Goal: Navigation & Orientation: Find specific page/section

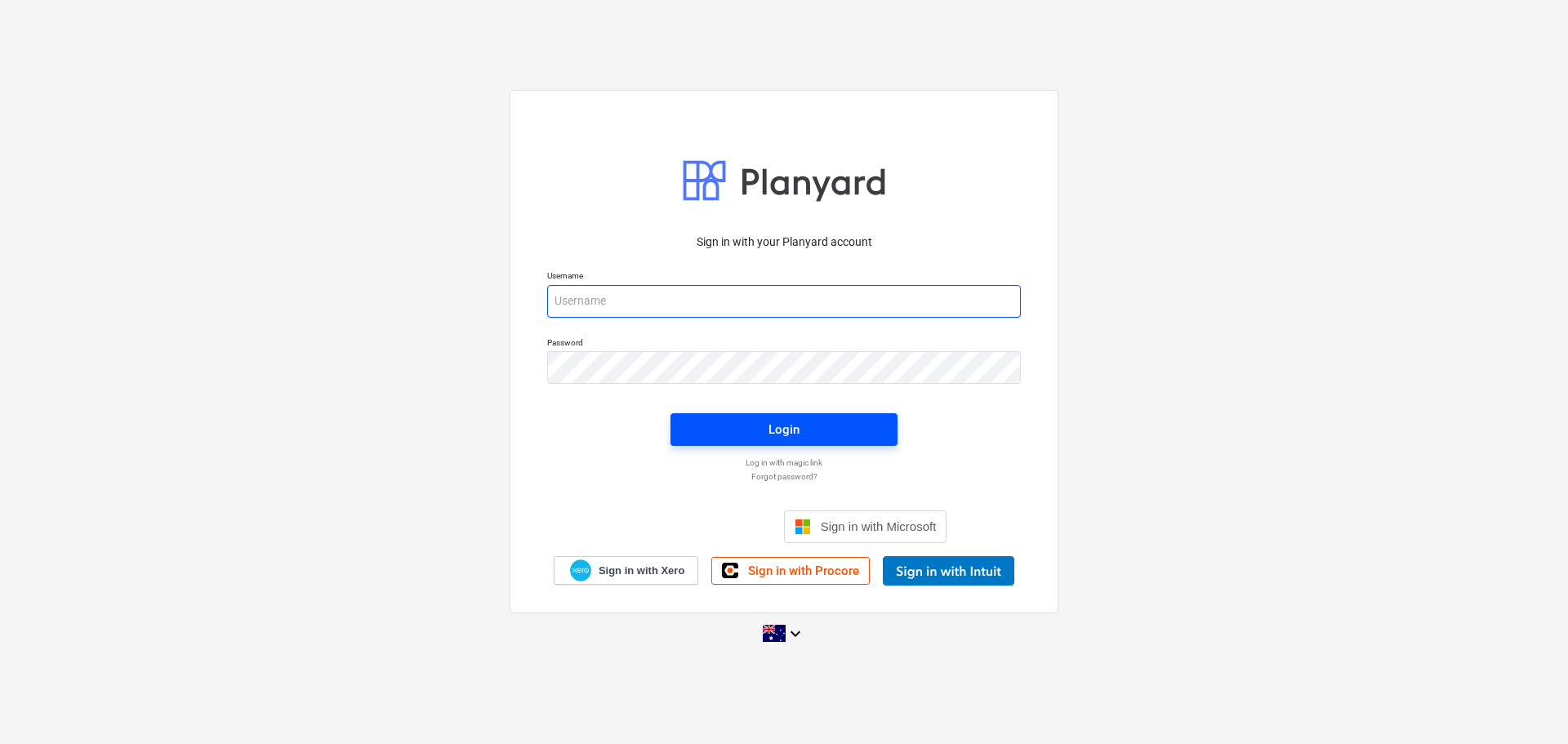
type input "[EMAIL_ADDRESS][DOMAIN_NAME]"
click at [794, 428] on div "Login" at bounding box center [783, 428] width 31 height 21
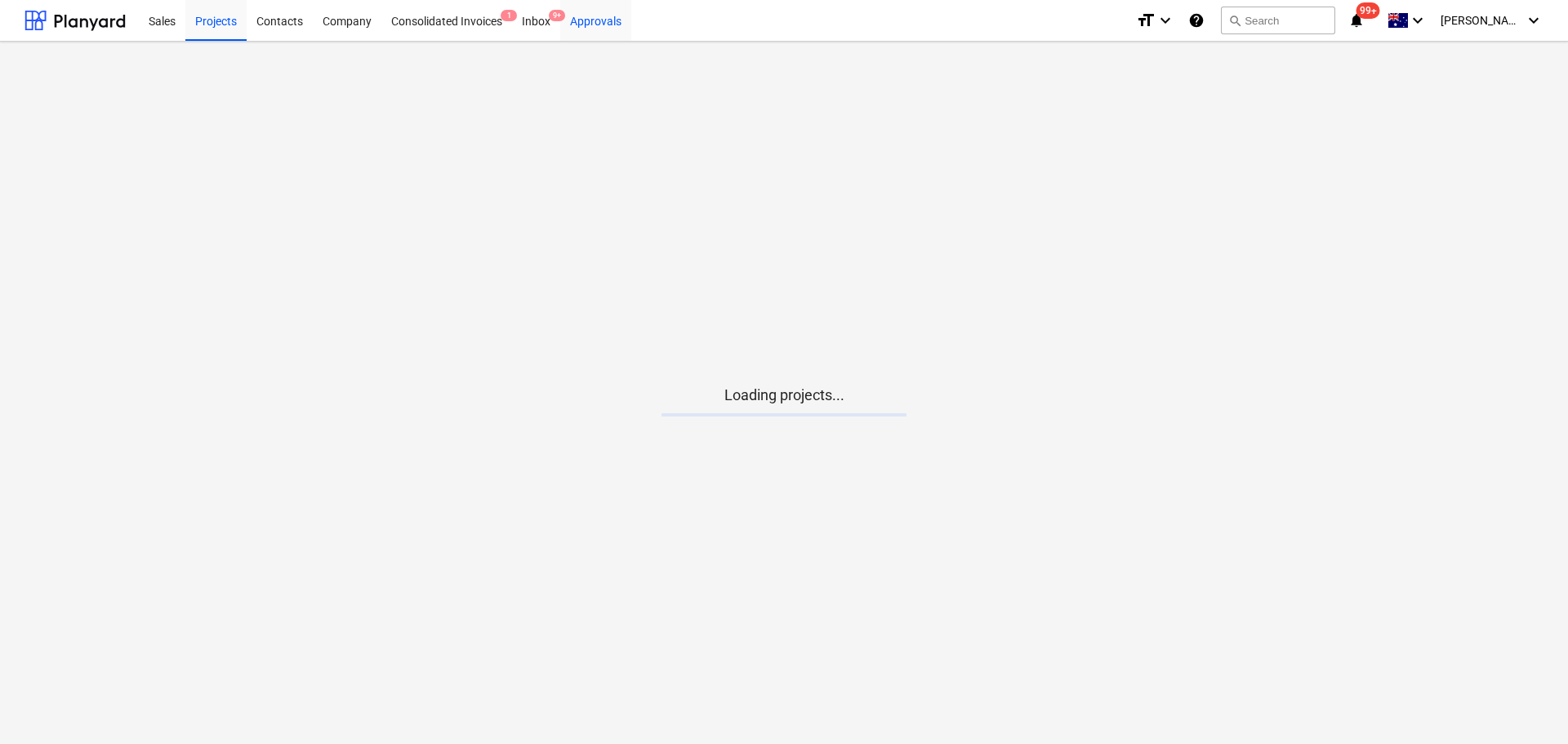
click at [596, 12] on div "Approvals" at bounding box center [595, 20] width 71 height 42
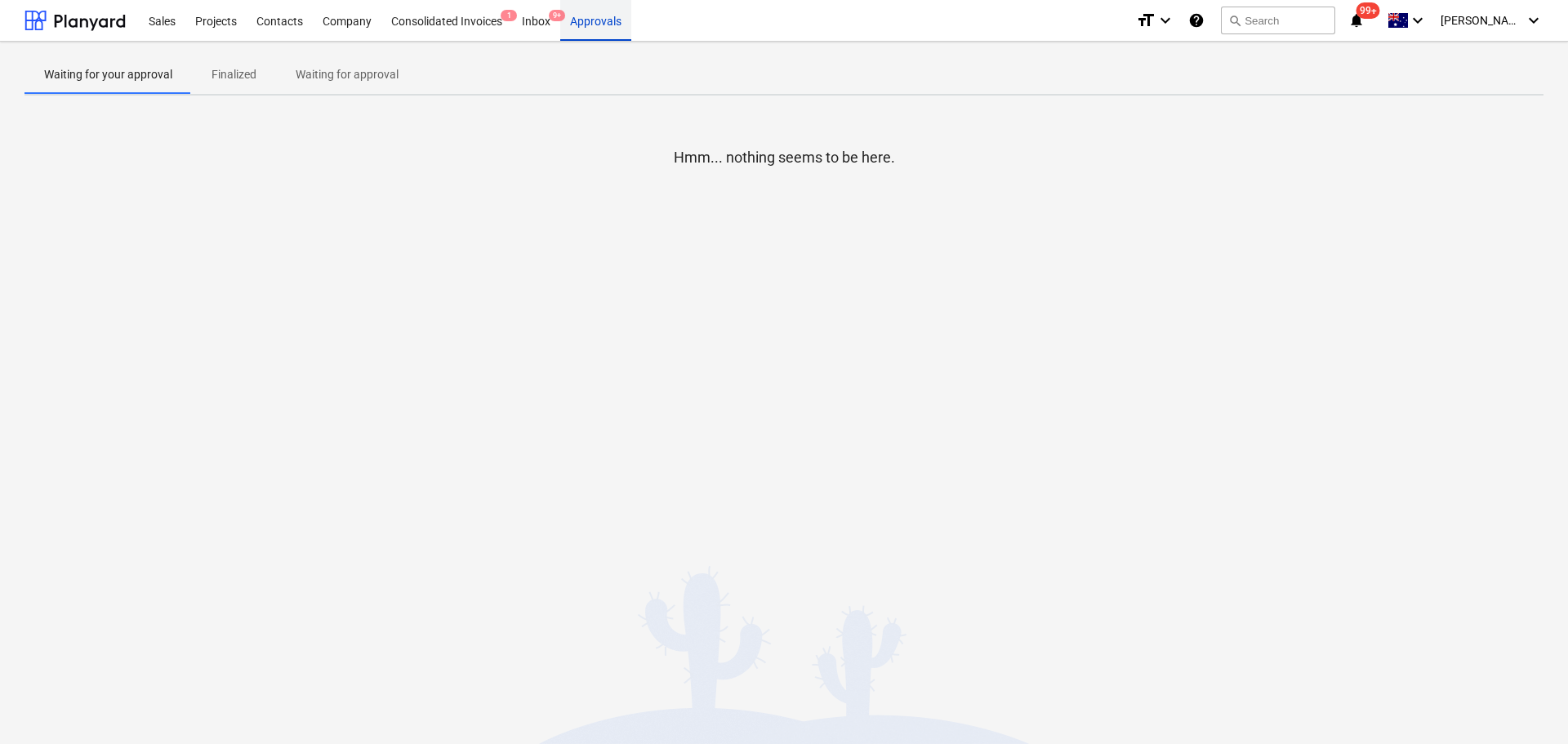
drag, startPoint x: 562, startPoint y: 21, endPoint x: 552, endPoint y: 19, distance: 10.2
click at [560, 21] on div "Sales Projects Contacts Company Consolidated Invoices 1 Inbox 9+ Approvals" at bounding box center [631, 20] width 984 height 41
click at [525, 34] on div "Inbox 9+" at bounding box center [536, 20] width 48 height 42
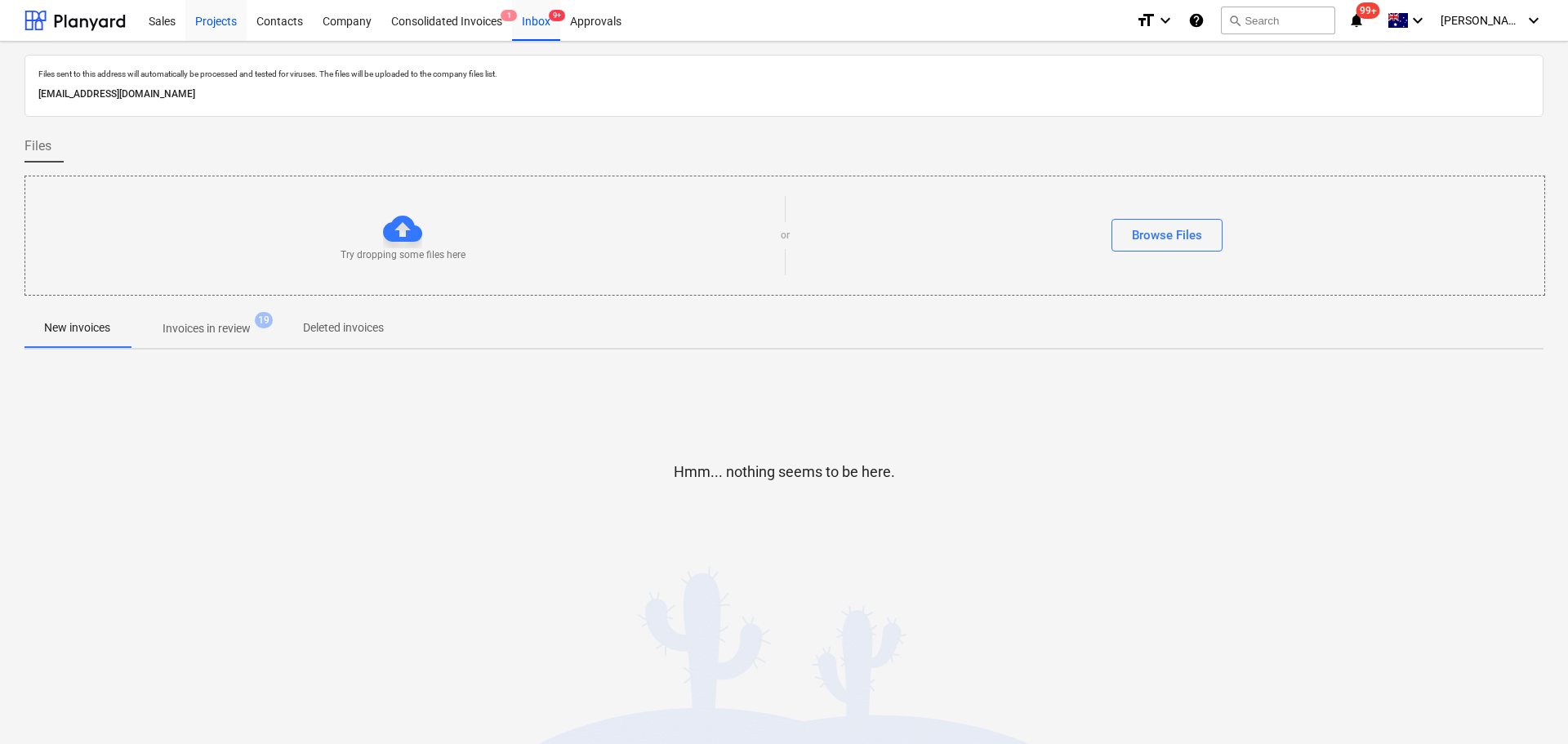
click at [204, 25] on div "Projects" at bounding box center [217, 20] width 62 height 42
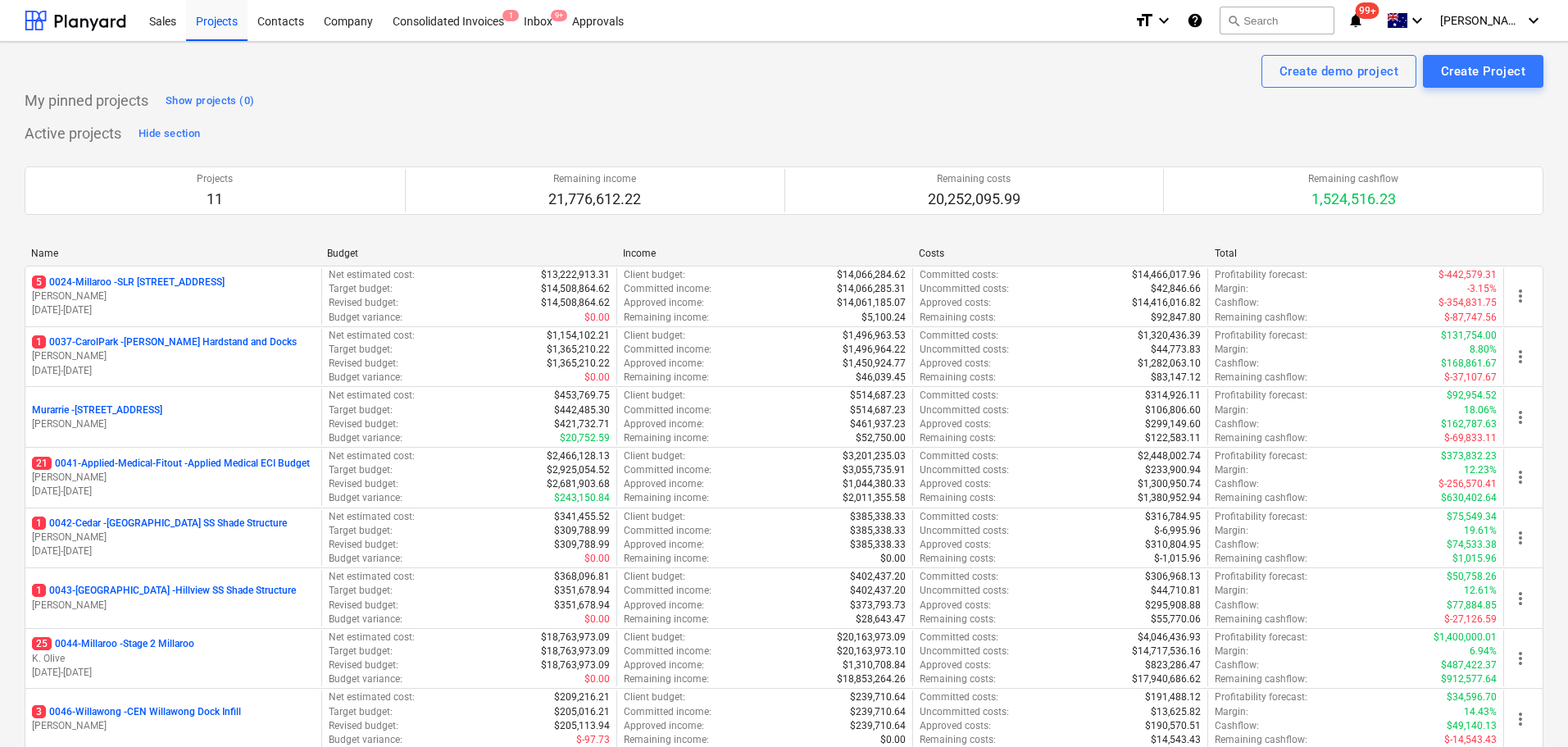
click at [1364, 19] on icon "notifications" at bounding box center [1356, 21] width 16 height 20
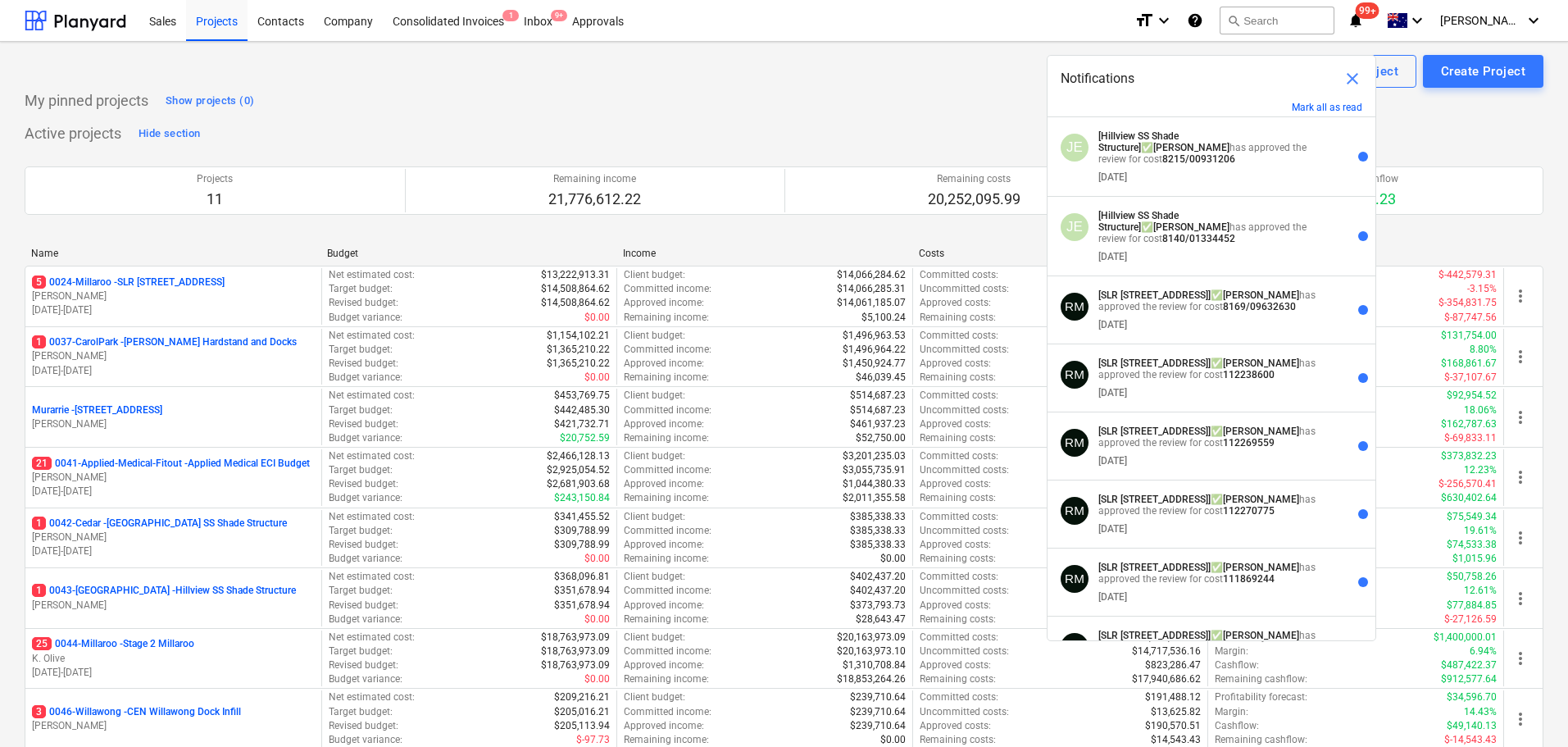
click at [1350, 76] on span "close" at bounding box center [1353, 79] width 20 height 20
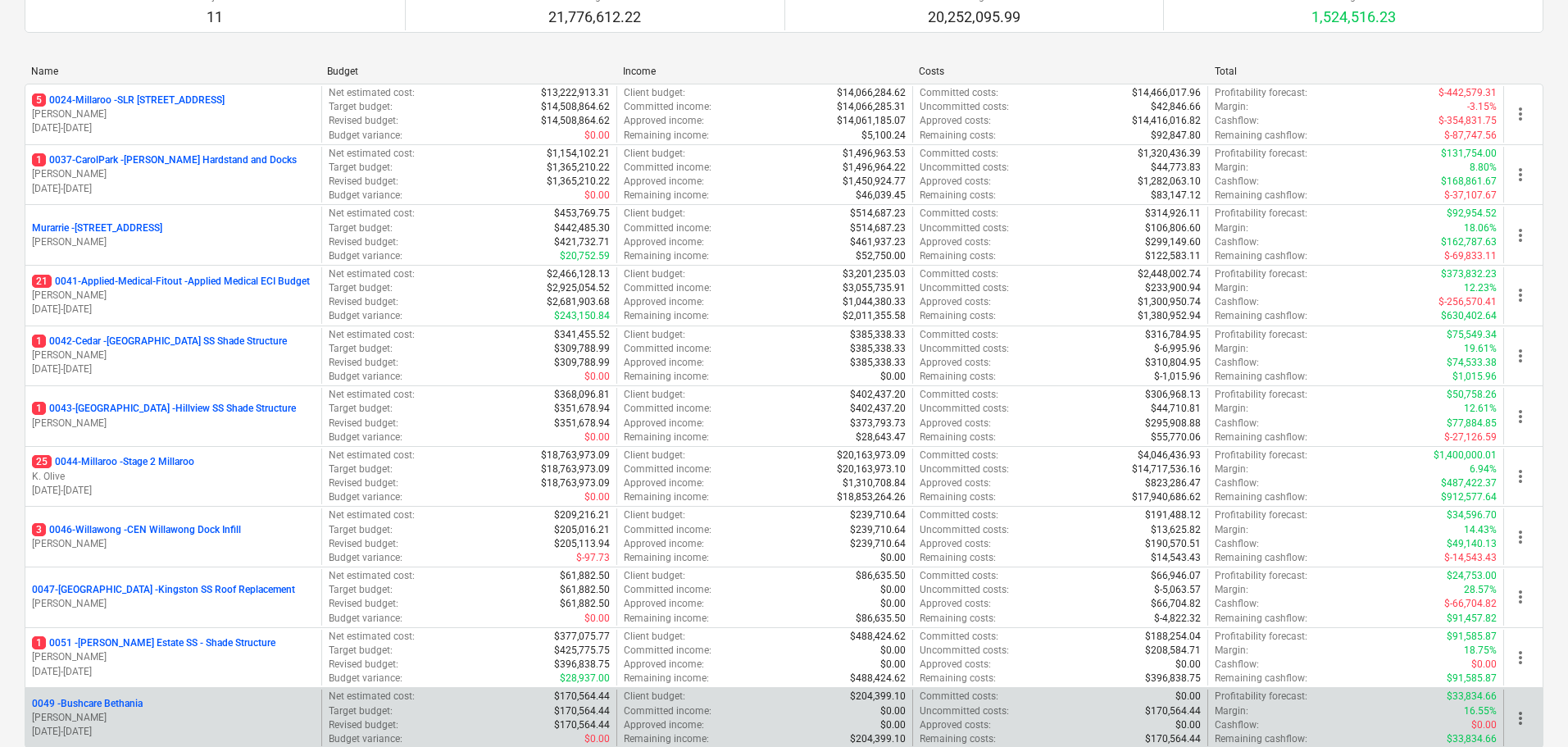
scroll to position [164, 0]
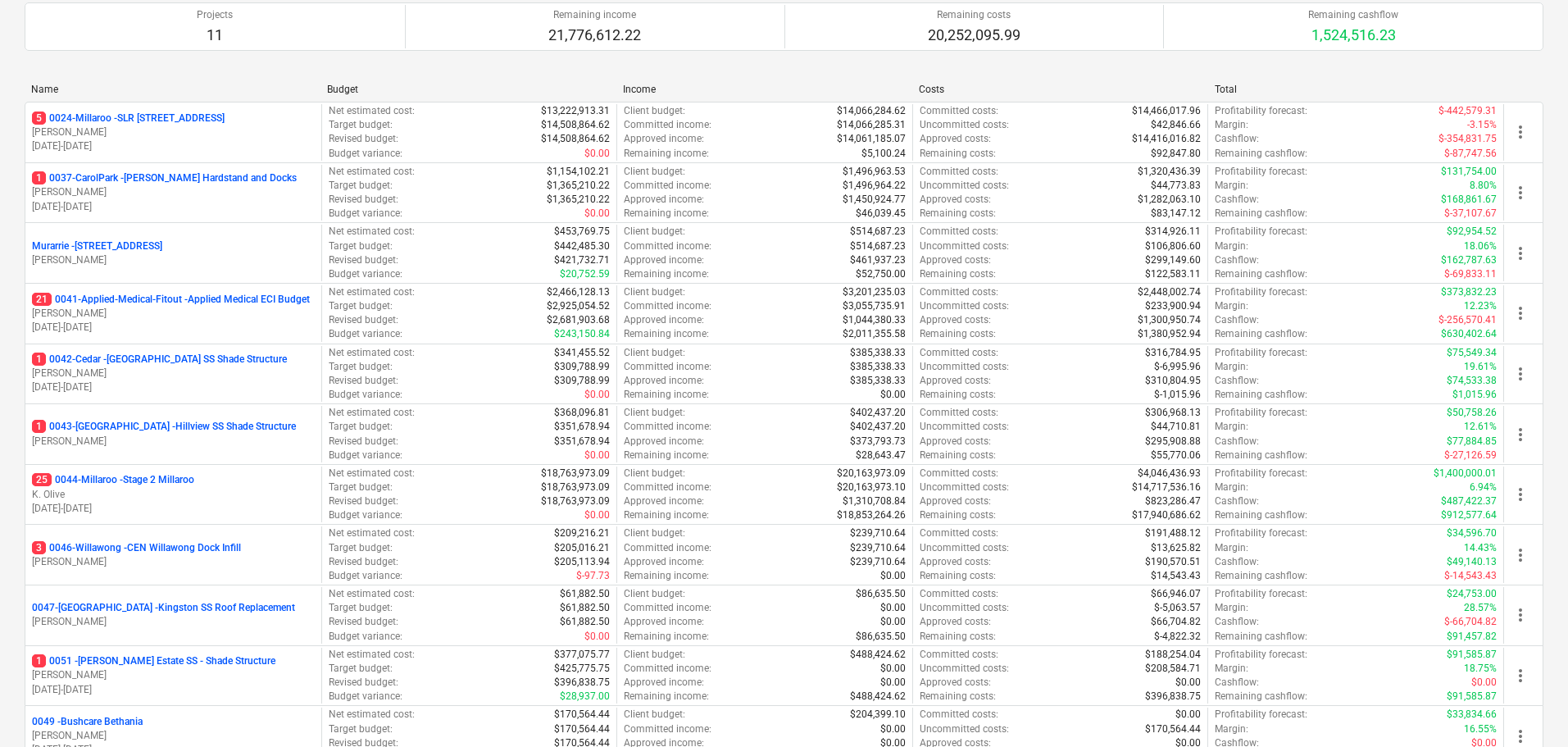
drag, startPoint x: 159, startPoint y: 361, endPoint x: 659, endPoint y: 426, distance: 504.2
click at [159, 361] on p "1 0042-Cedar - [GEOGRAPHIC_DATA] SS Shade Structure" at bounding box center [160, 359] width 255 height 14
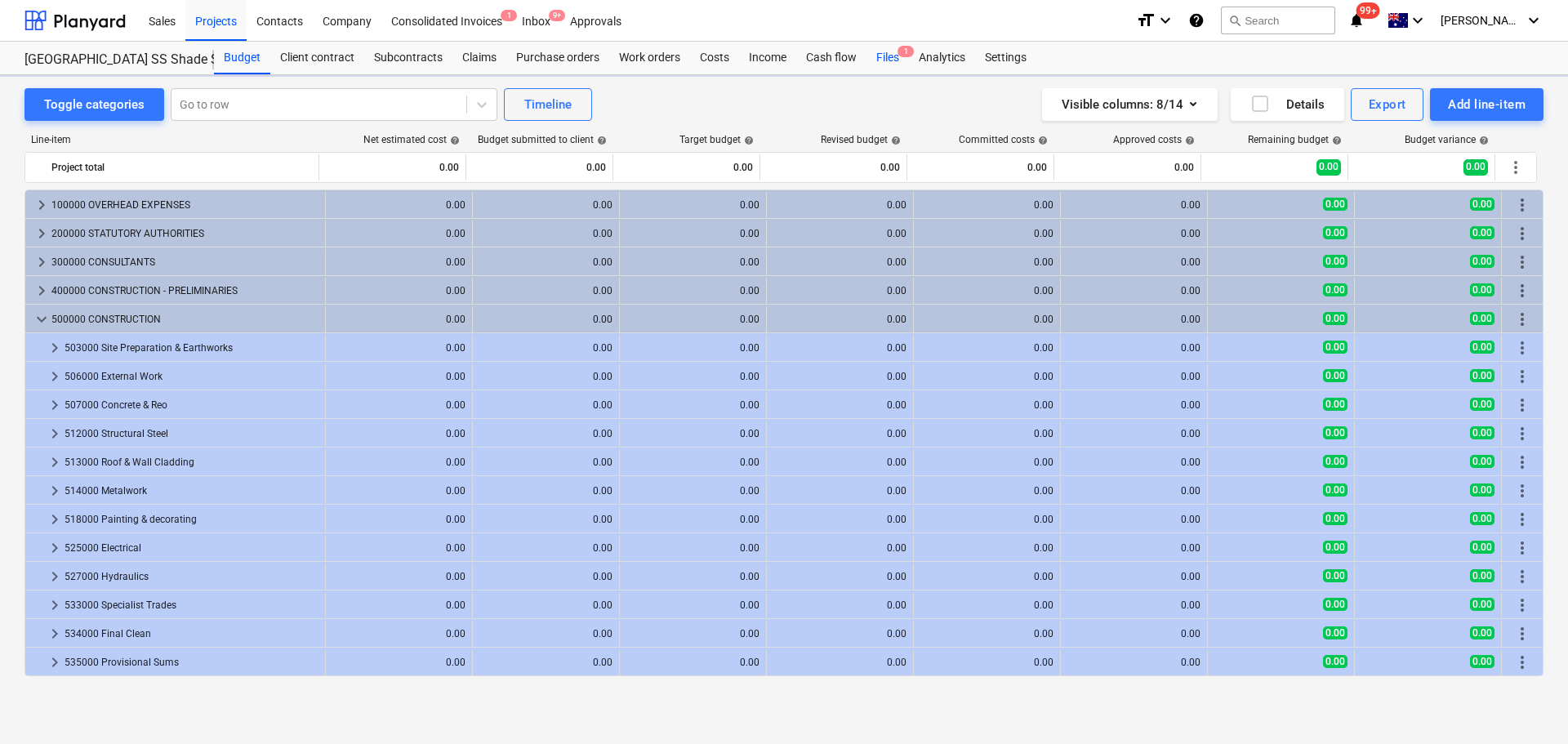
click at [885, 58] on div "Files 1" at bounding box center [887, 58] width 43 height 33
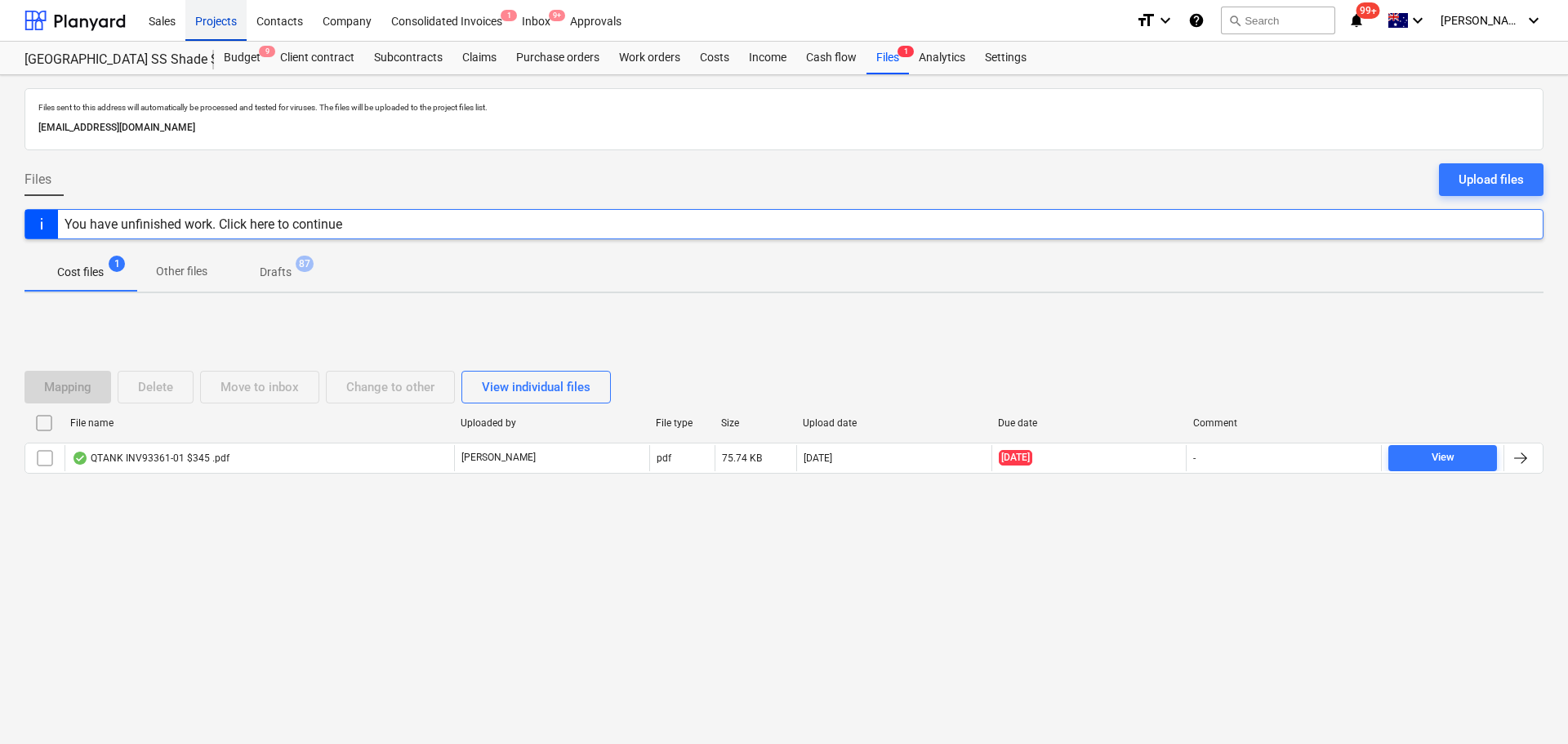
click at [226, 24] on div "Projects" at bounding box center [217, 20] width 62 height 42
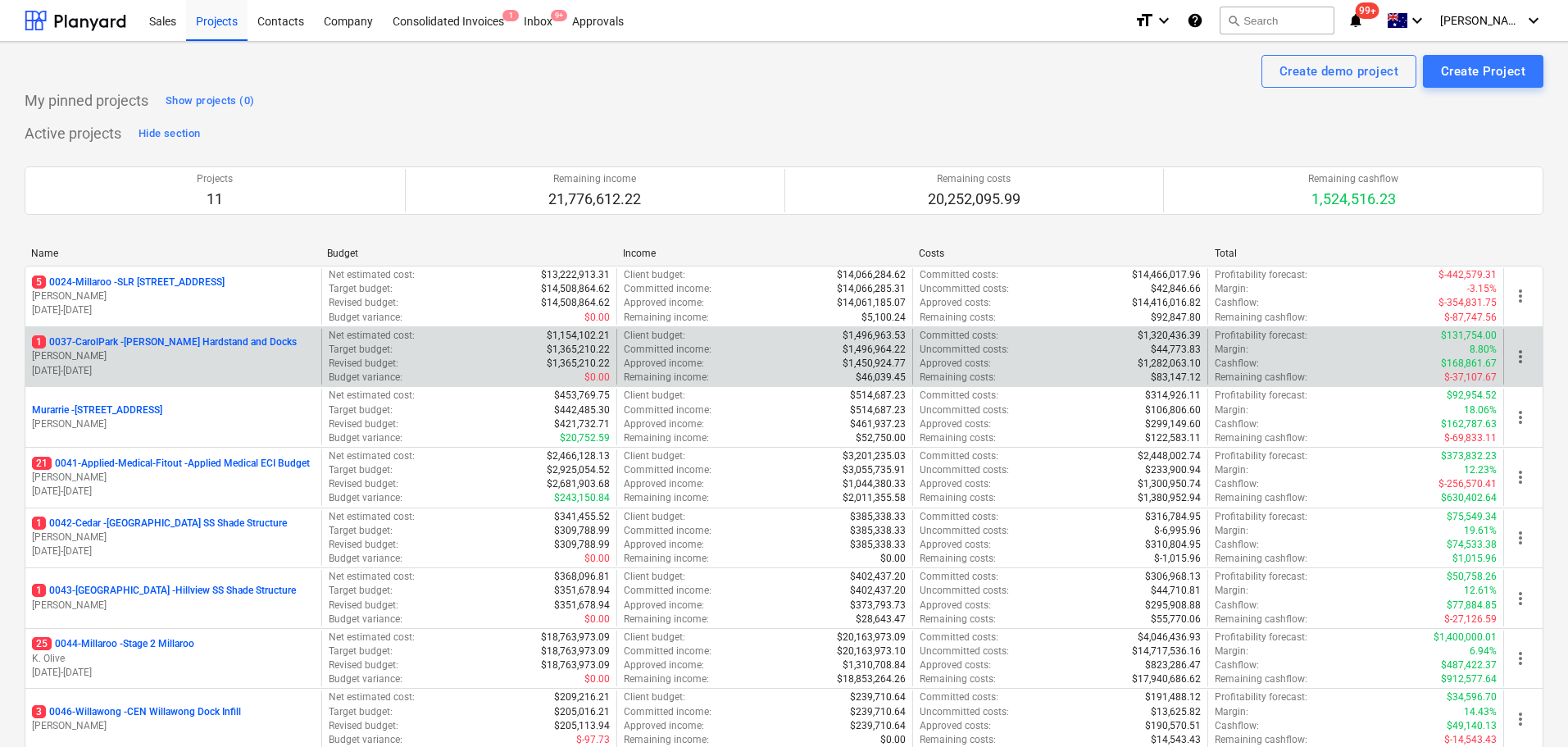
scroll to position [328, 0]
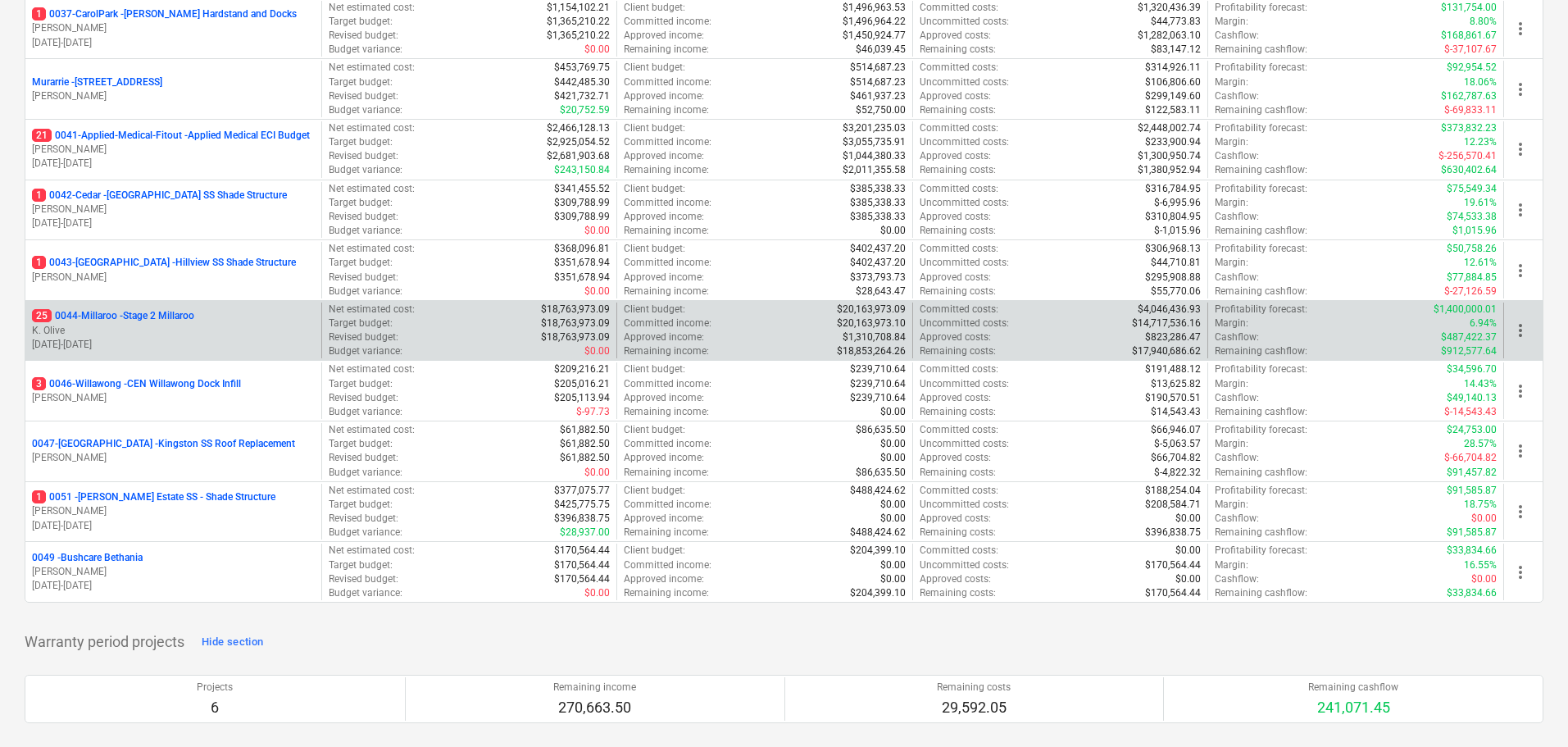
click at [131, 316] on p "25 0044-Millaroo - Stage 2 Millaroo" at bounding box center [113, 316] width 163 height 14
